Goal: Task Accomplishment & Management: Manage account settings

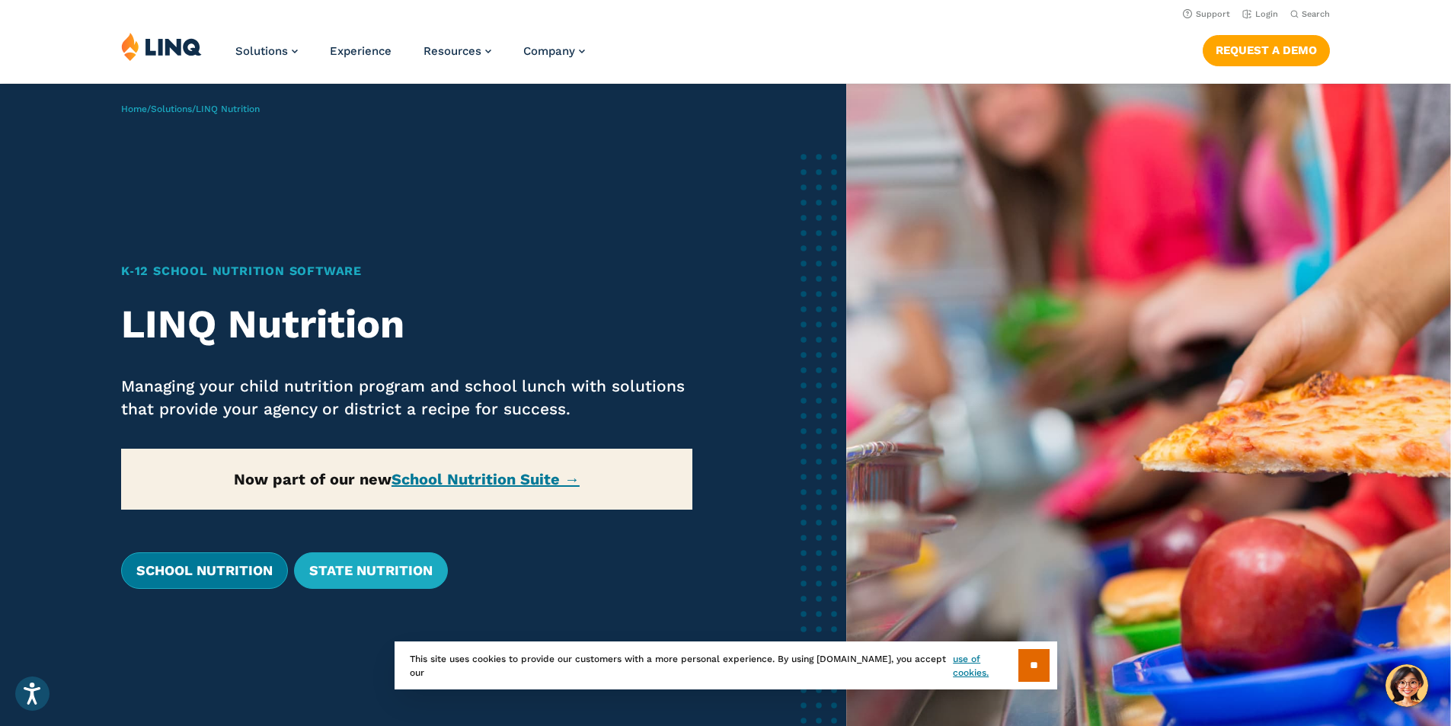
click at [182, 559] on link "School Nutrition" at bounding box center [204, 570] width 167 height 37
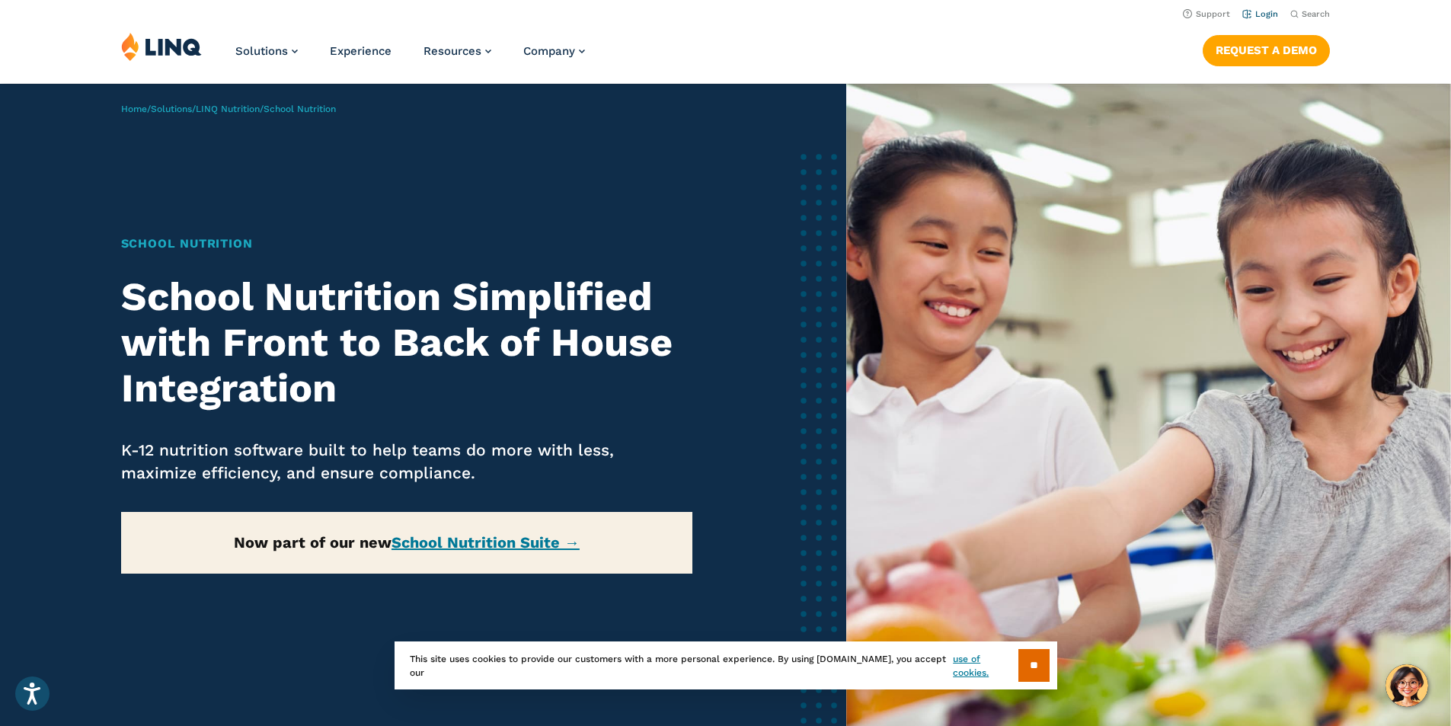
click at [1253, 8] on li "Login" at bounding box center [1260, 13] width 36 height 17
click at [1255, 10] on link "Login" at bounding box center [1260, 14] width 36 height 10
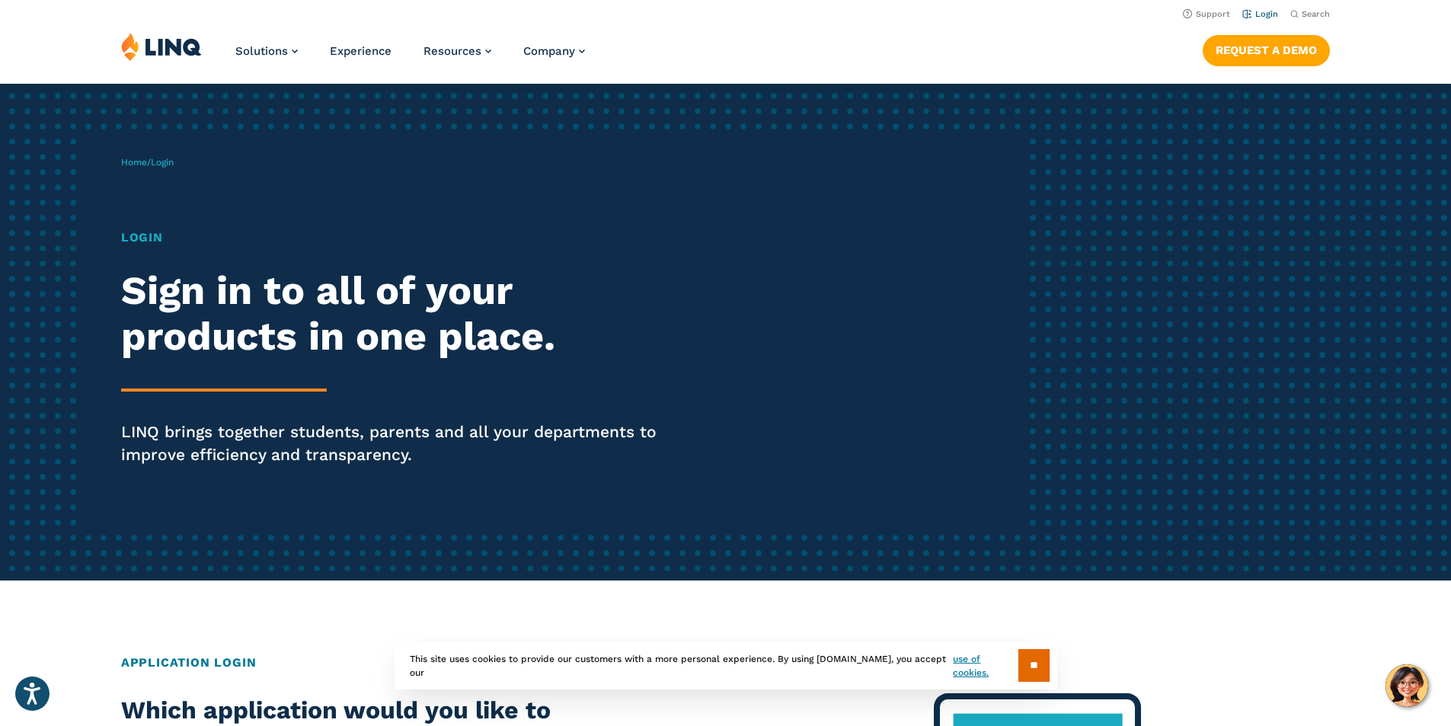
click at [1264, 18] on link "Login" at bounding box center [1260, 14] width 36 height 10
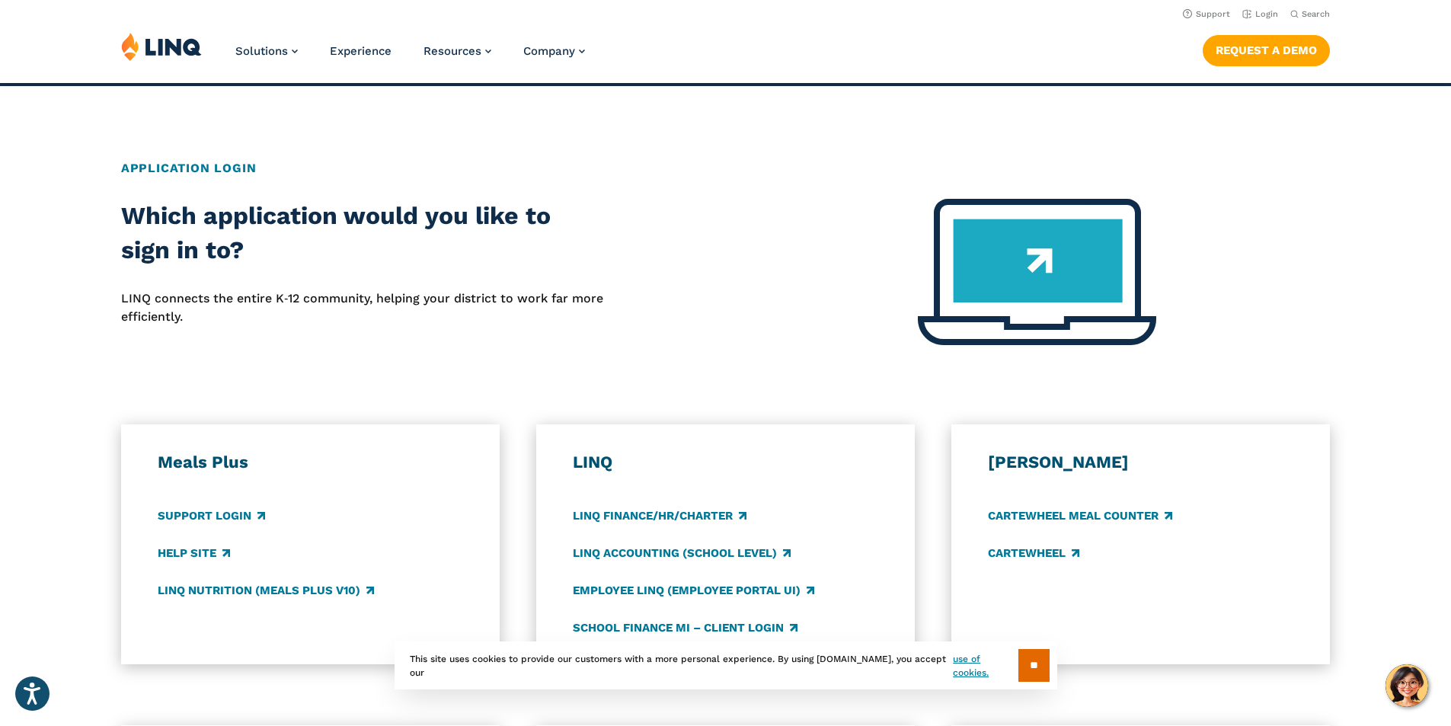
scroll to position [457, 0]
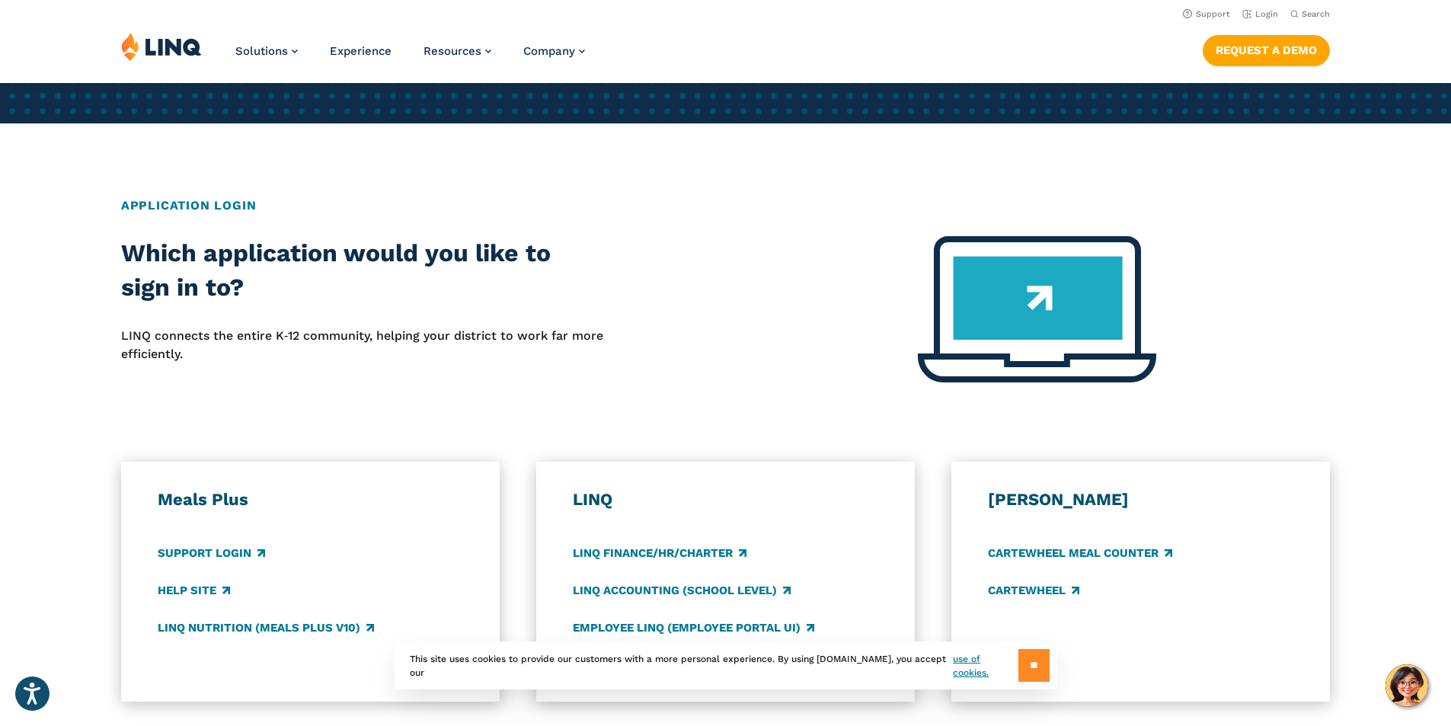
click at [1041, 667] on input "**" at bounding box center [1034, 665] width 31 height 33
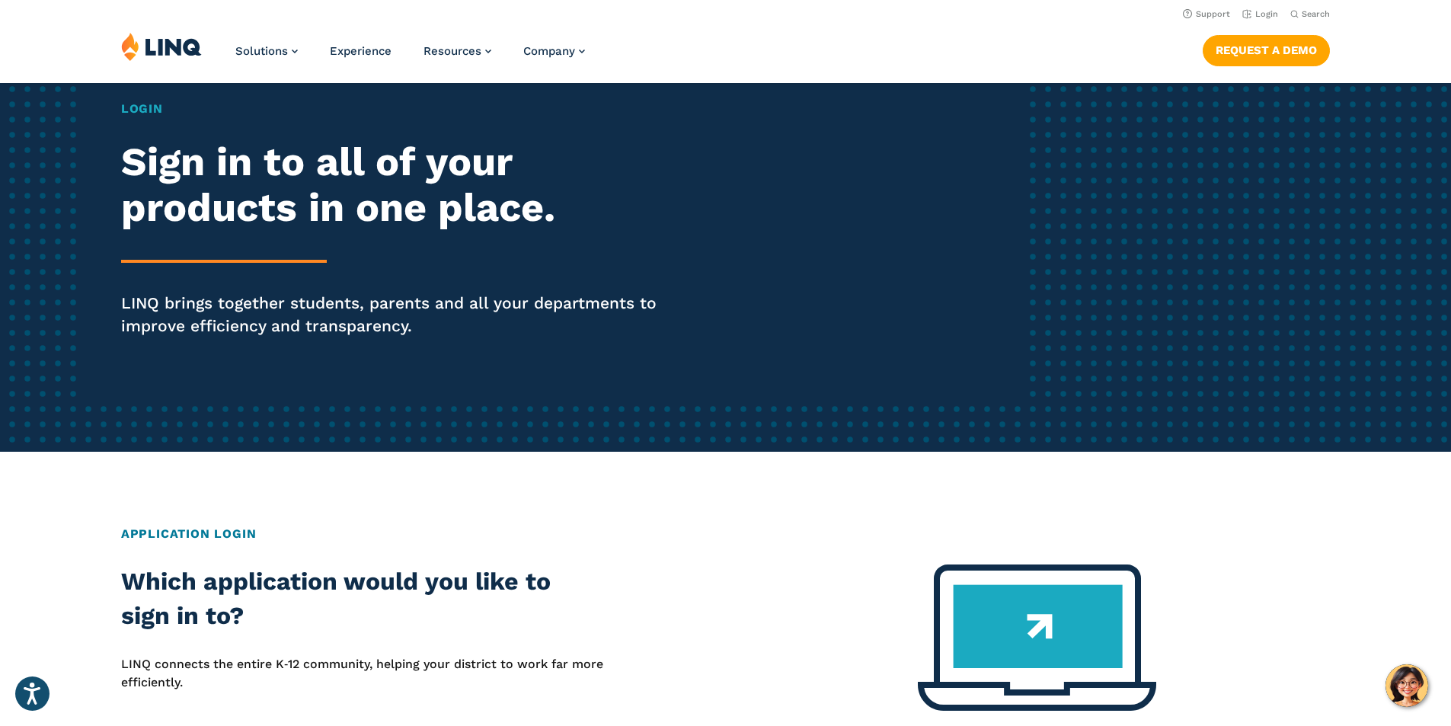
scroll to position [0, 0]
